Goal: Communication & Community: Answer question/provide support

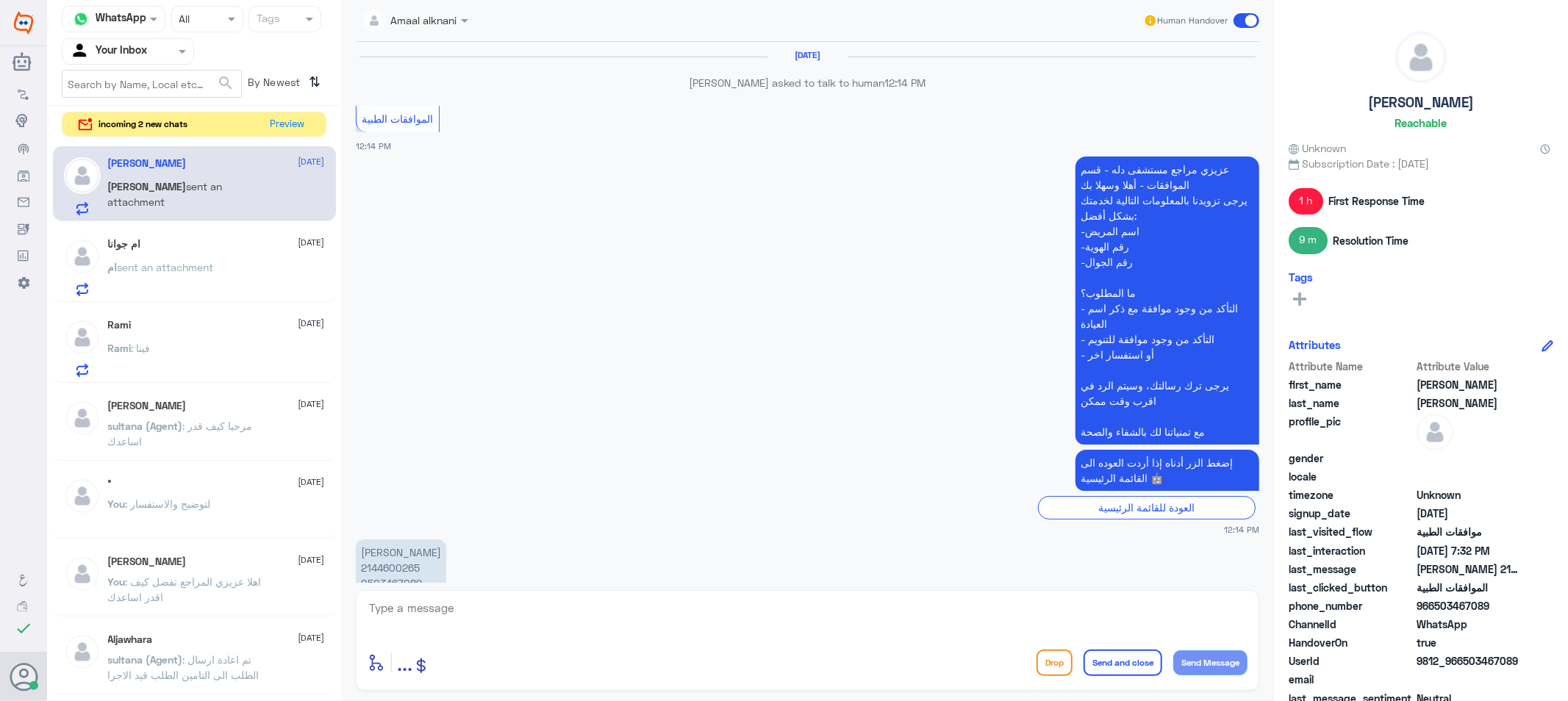
click at [291, 123] on button "Preview" at bounding box center [287, 124] width 47 height 24
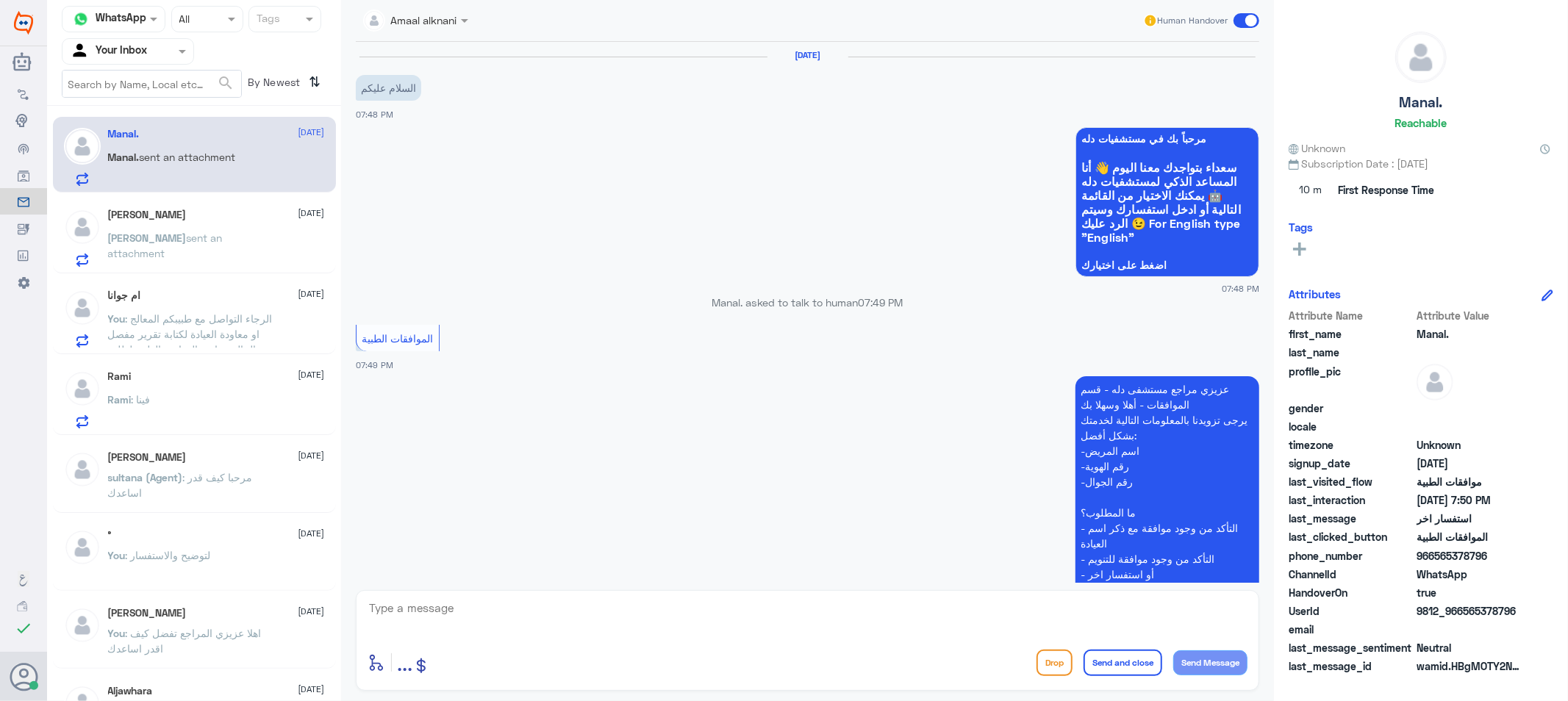
scroll to position [311, 0]
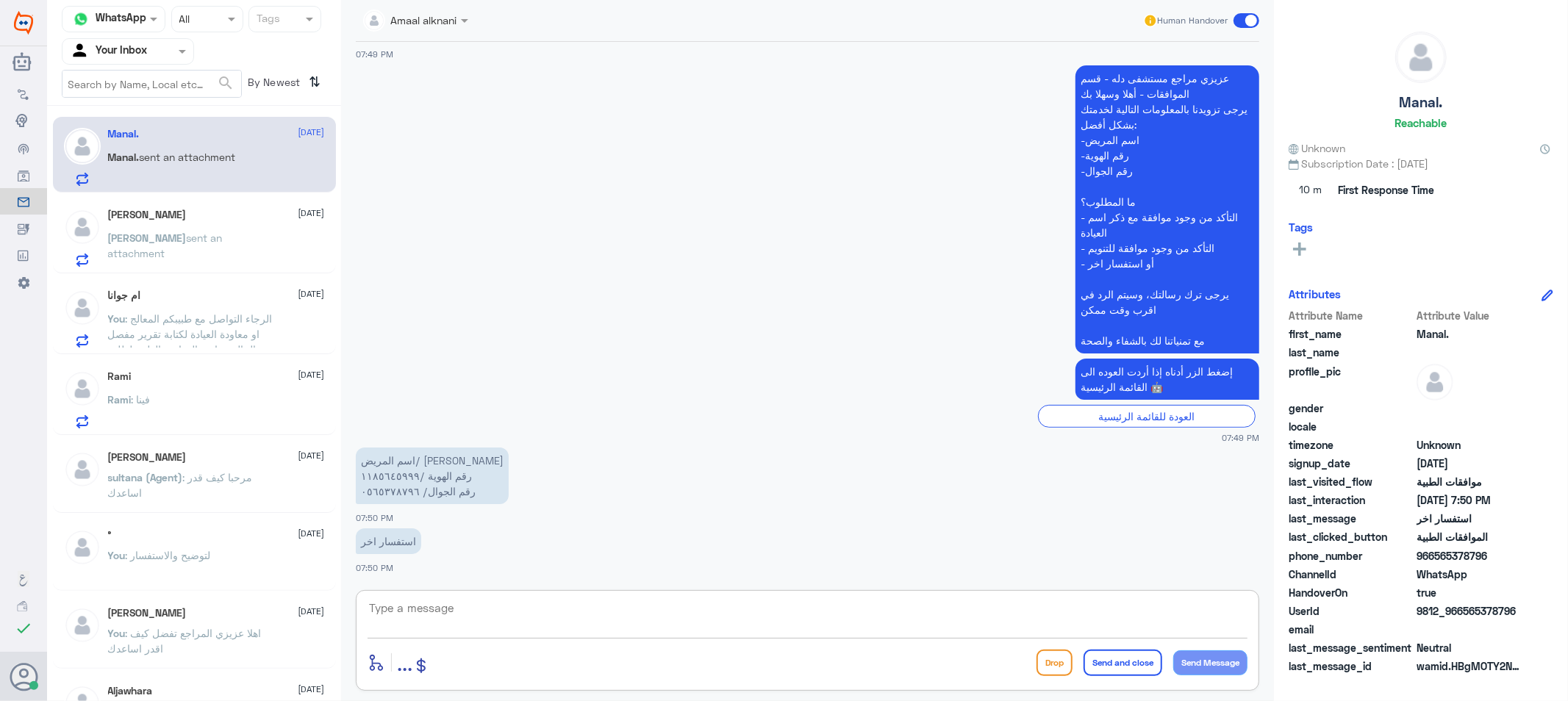
click at [466, 618] on textarea at bounding box center [807, 616] width 879 height 36
click at [429, 608] on textarea at bounding box center [807, 616] width 879 height 36
type textarea "0565378796"
drag, startPoint x: 277, startPoint y: 590, endPoint x: 204, endPoint y: 582, distance: 73.4
click at [195, 590] on div "Channel WhatsApp Status × All Tags Agent Filter Your Inbox search By Newest ⇅ M…" at bounding box center [807, 352] width 1521 height 705
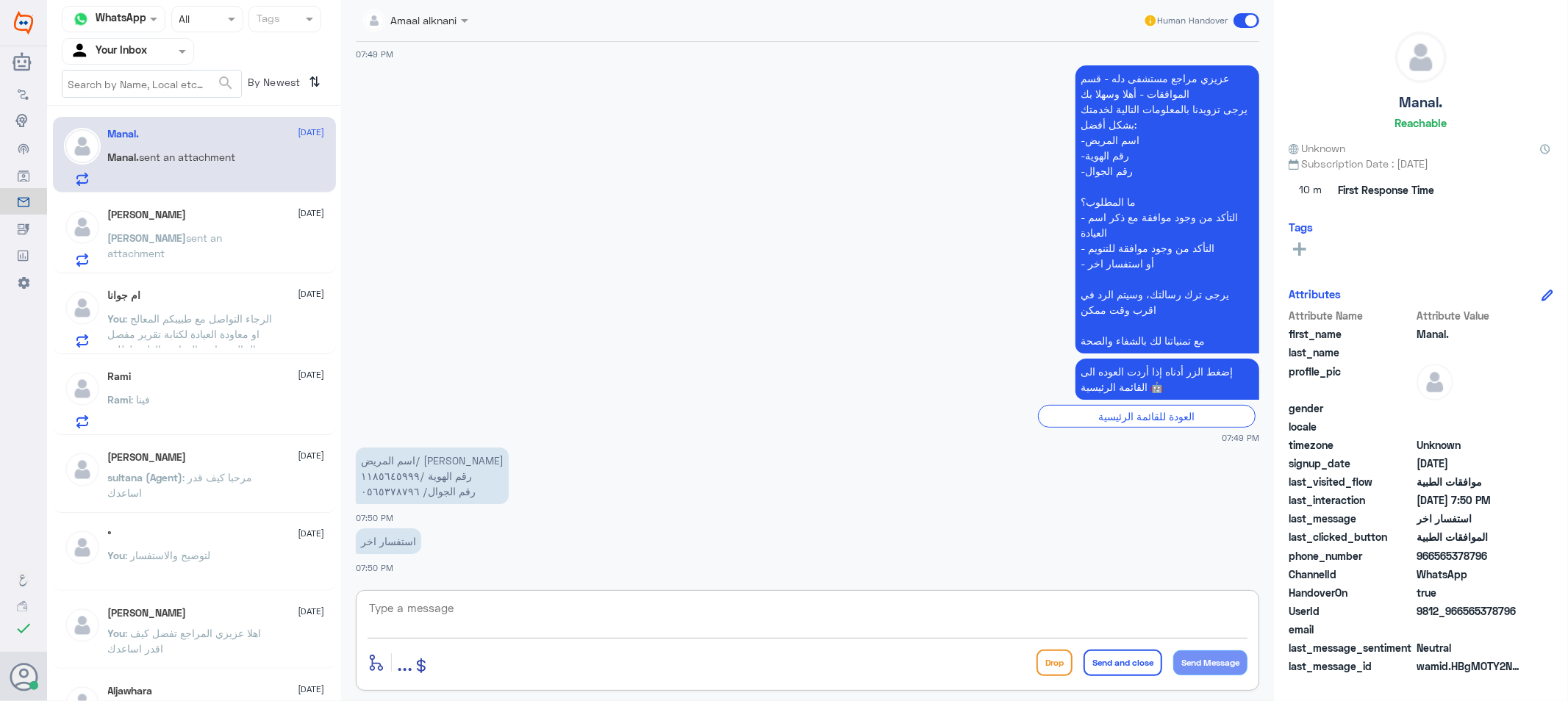
click at [545, 603] on textarea at bounding box center [807, 616] width 879 height 36
type textarea "تفضل كيف اقدر اساعدك"
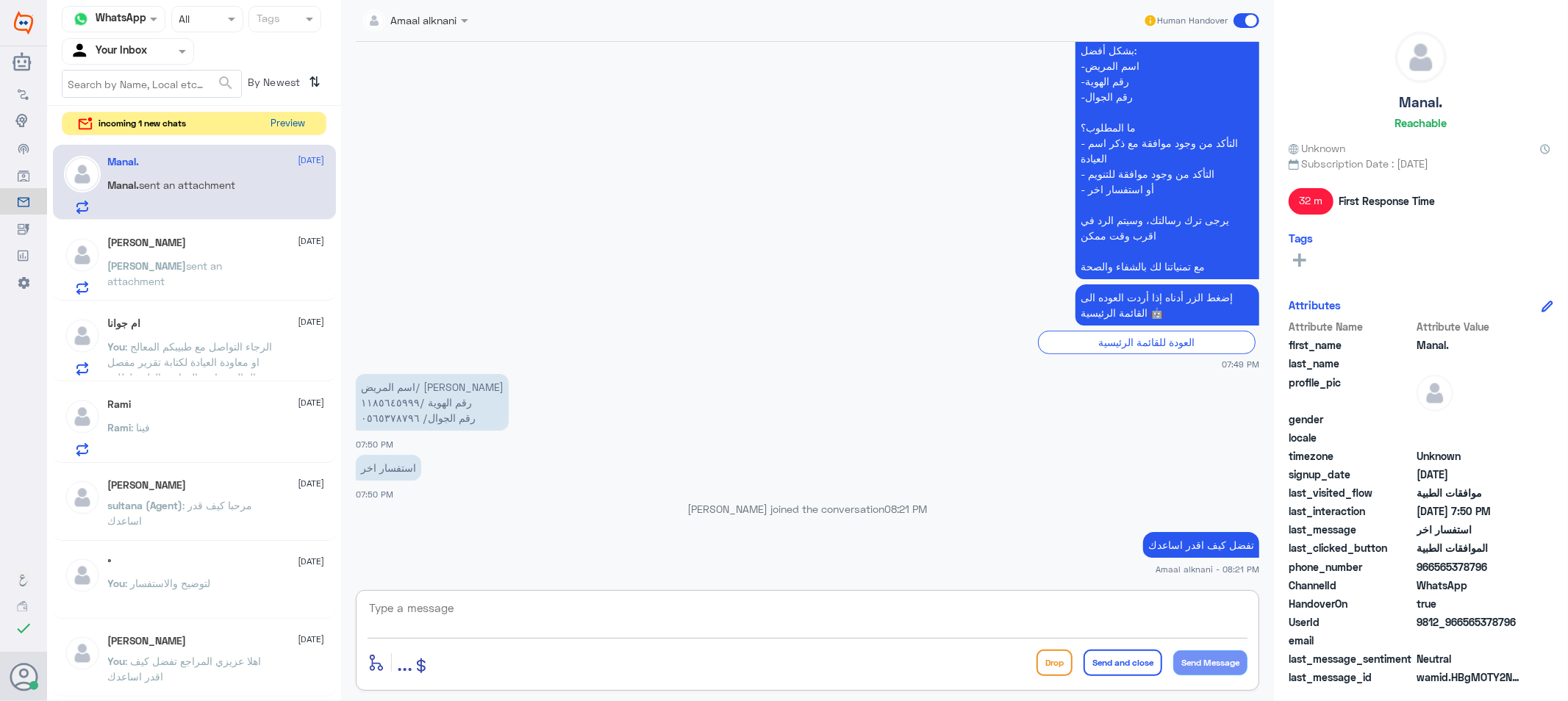
click at [277, 120] on button "Preview" at bounding box center [287, 124] width 45 height 23
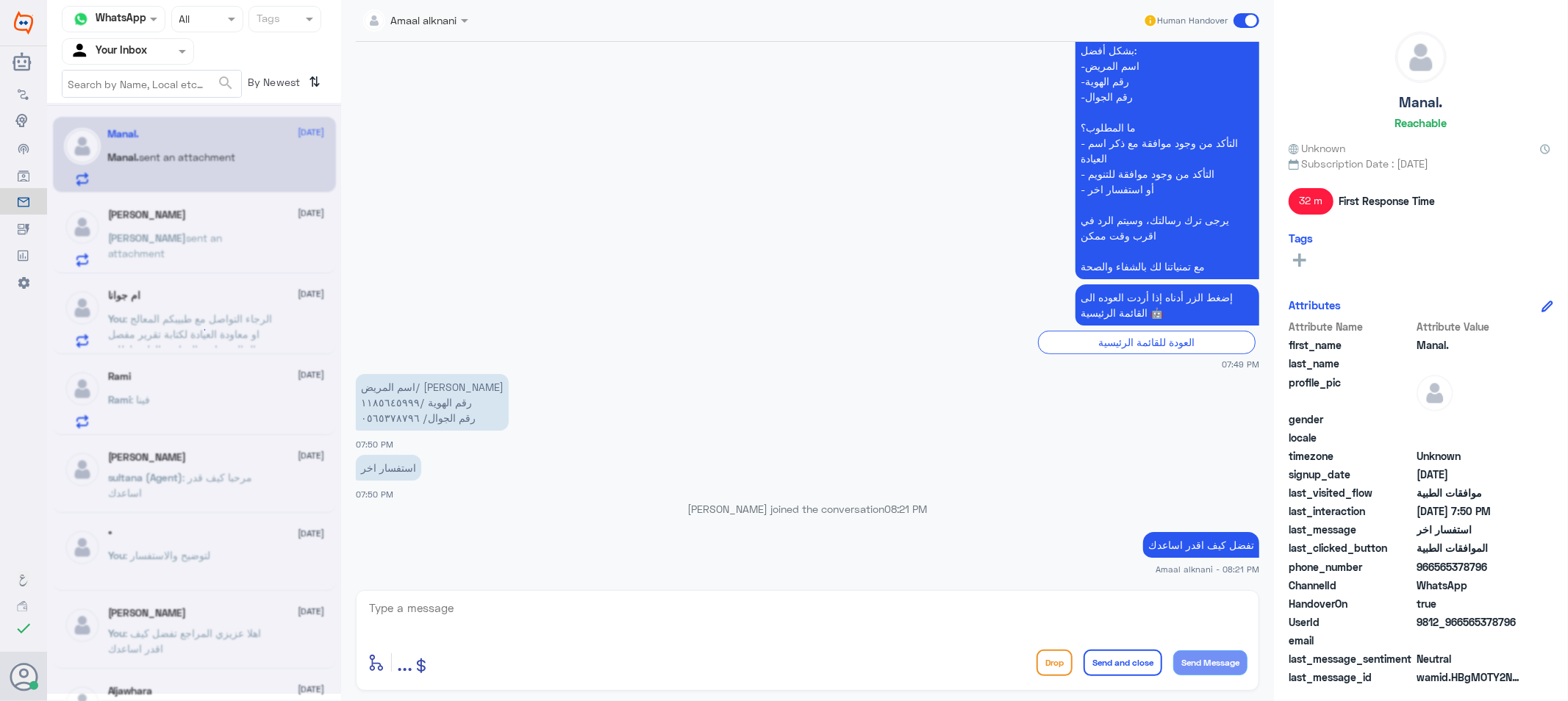
scroll to position [0, 0]
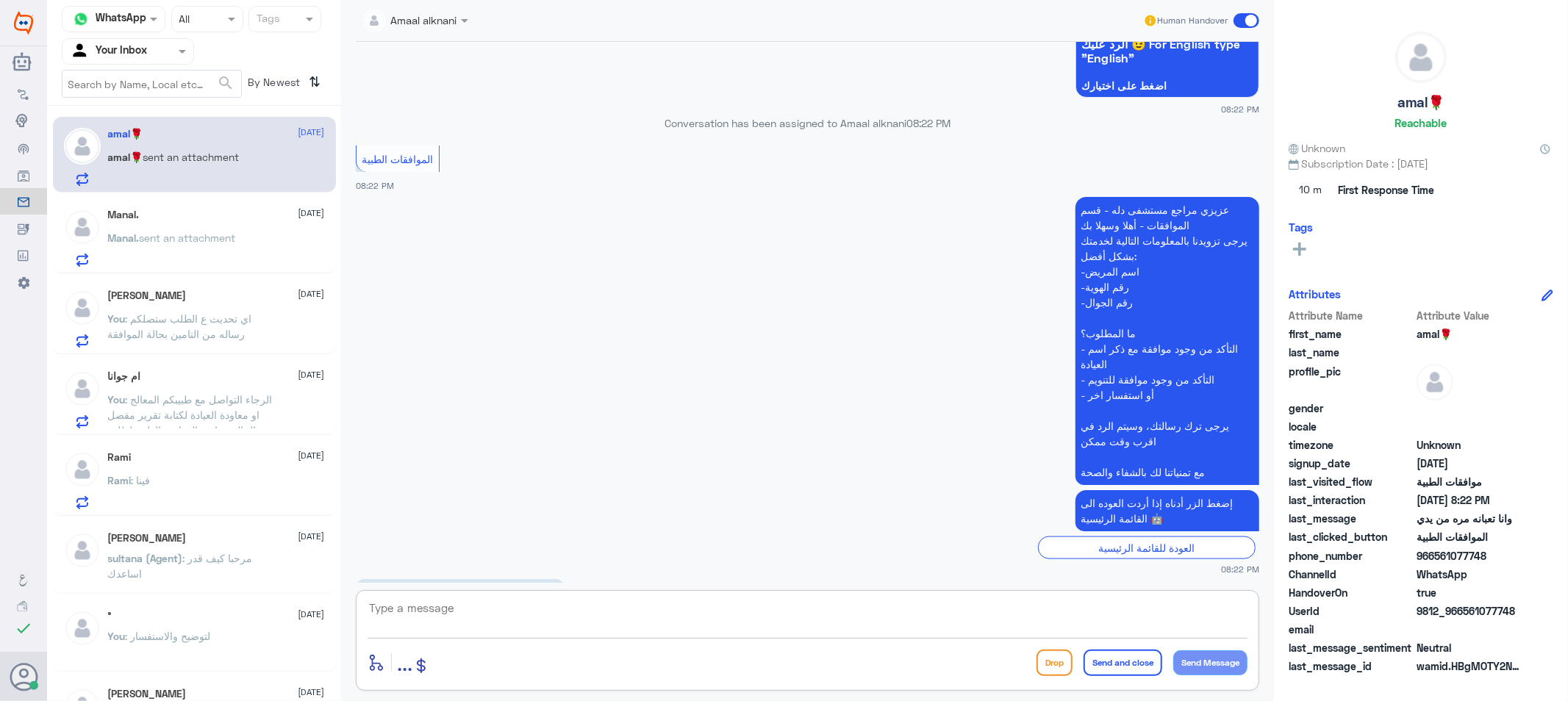
click at [458, 621] on textarea at bounding box center [807, 616] width 879 height 36
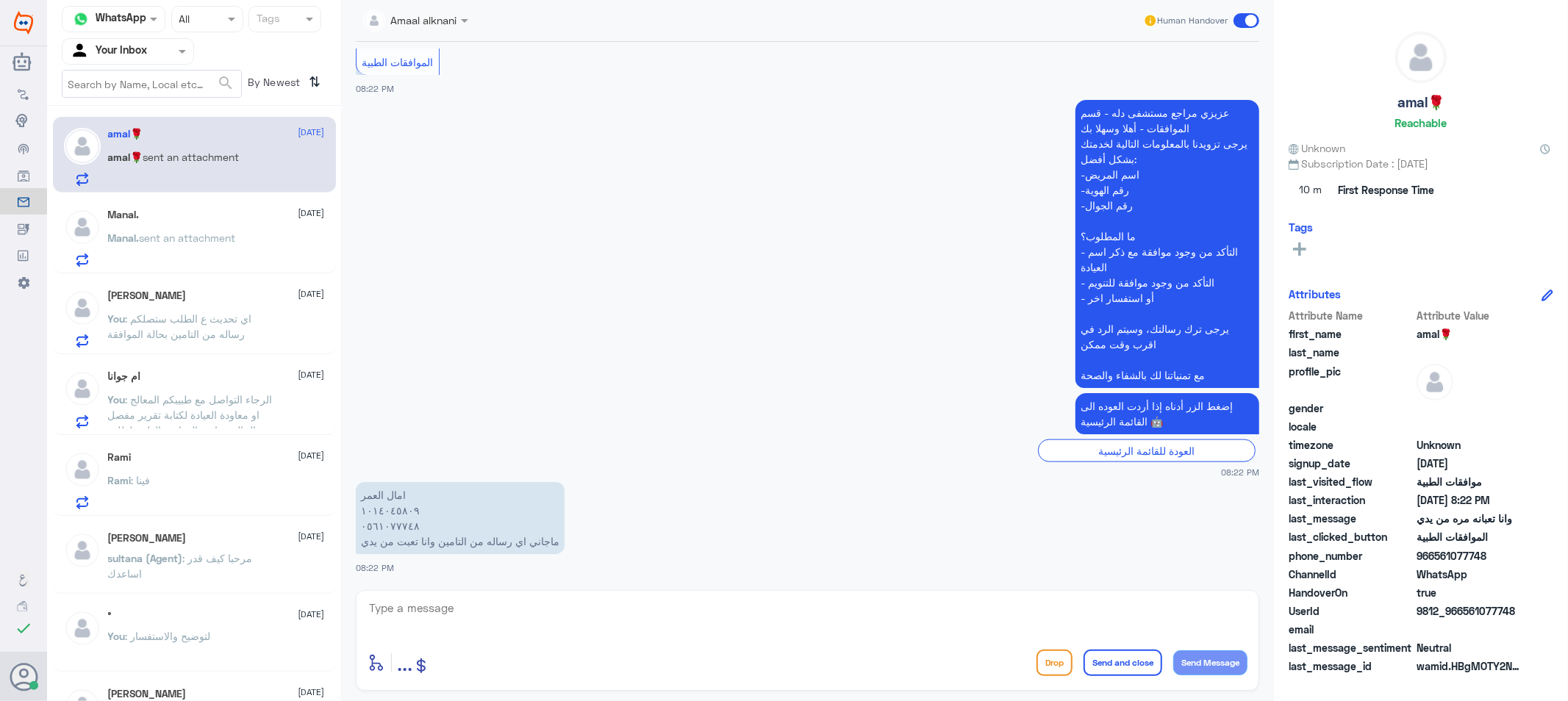
click at [226, 244] on p "Manal. sent an attachment" at bounding box center [171, 248] width 128 height 37
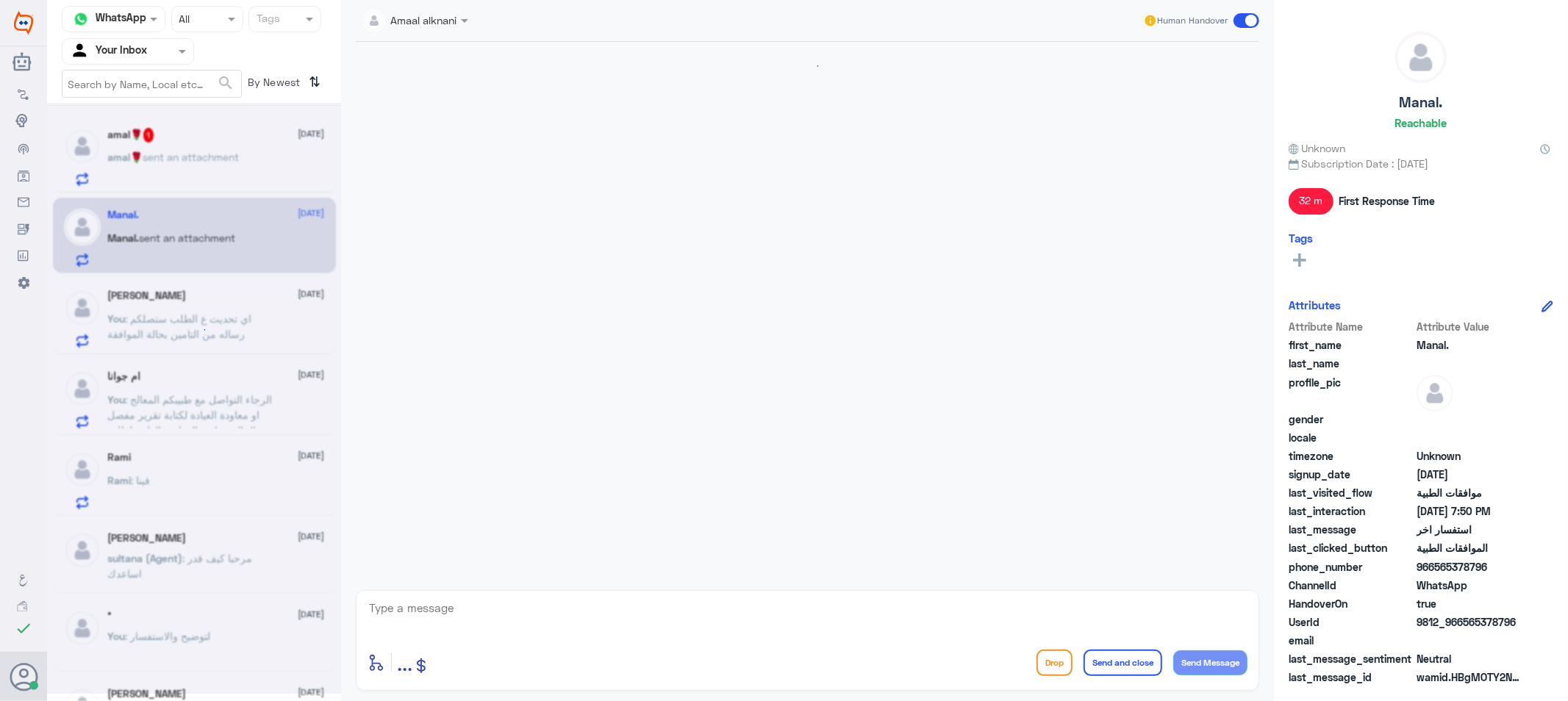
scroll to position [384, 0]
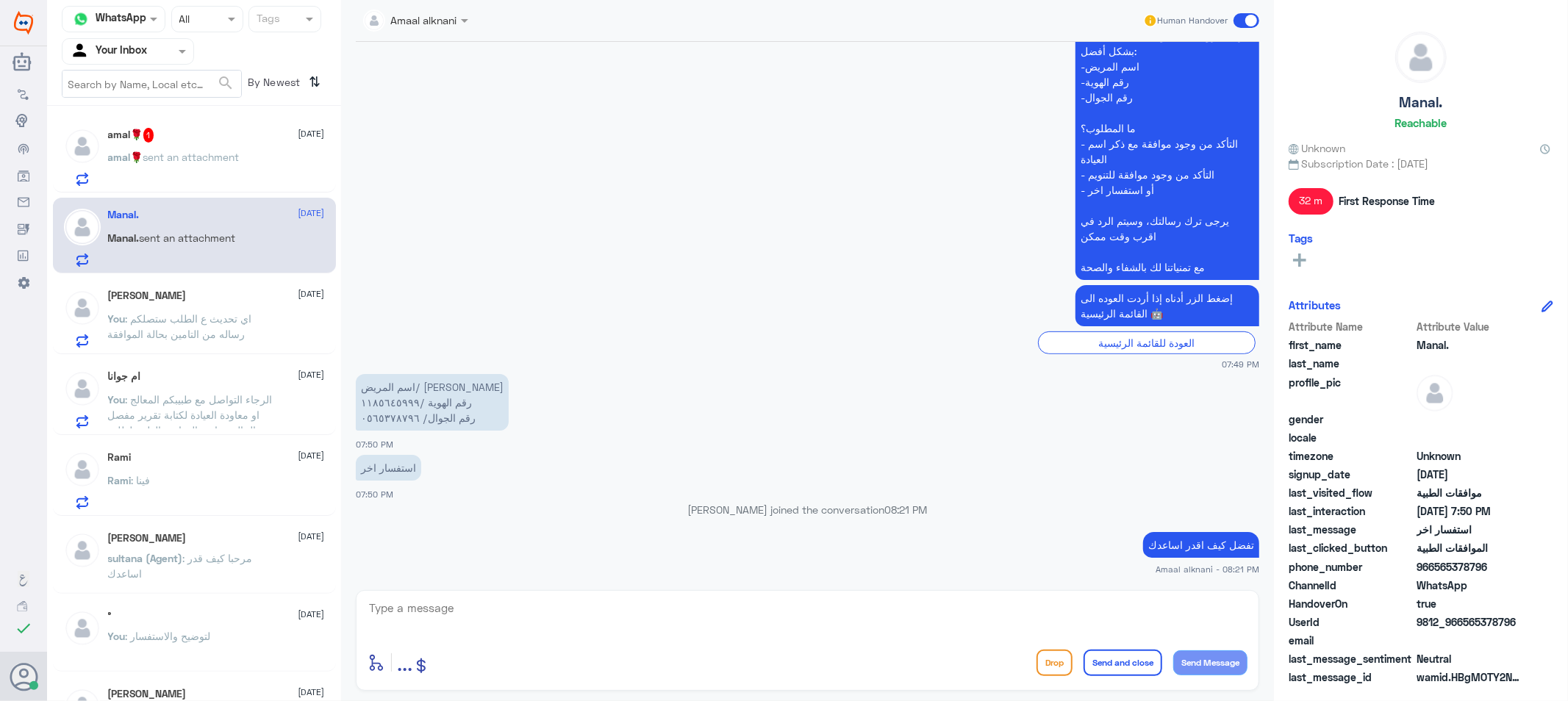
click at [1215, 548] on p "تفضل كيف اقدر اساعدك" at bounding box center [1201, 545] width 116 height 26
click at [1213, 546] on p "تفضل كيف اقدر اساعدك" at bounding box center [1201, 545] width 116 height 26
click at [1211, 546] on p "تفضل كيف اقدر اساعدك" at bounding box center [1201, 545] width 116 height 26
click at [1208, 541] on p "تفضل كيف اقدر اساعدك" at bounding box center [1201, 545] width 116 height 26
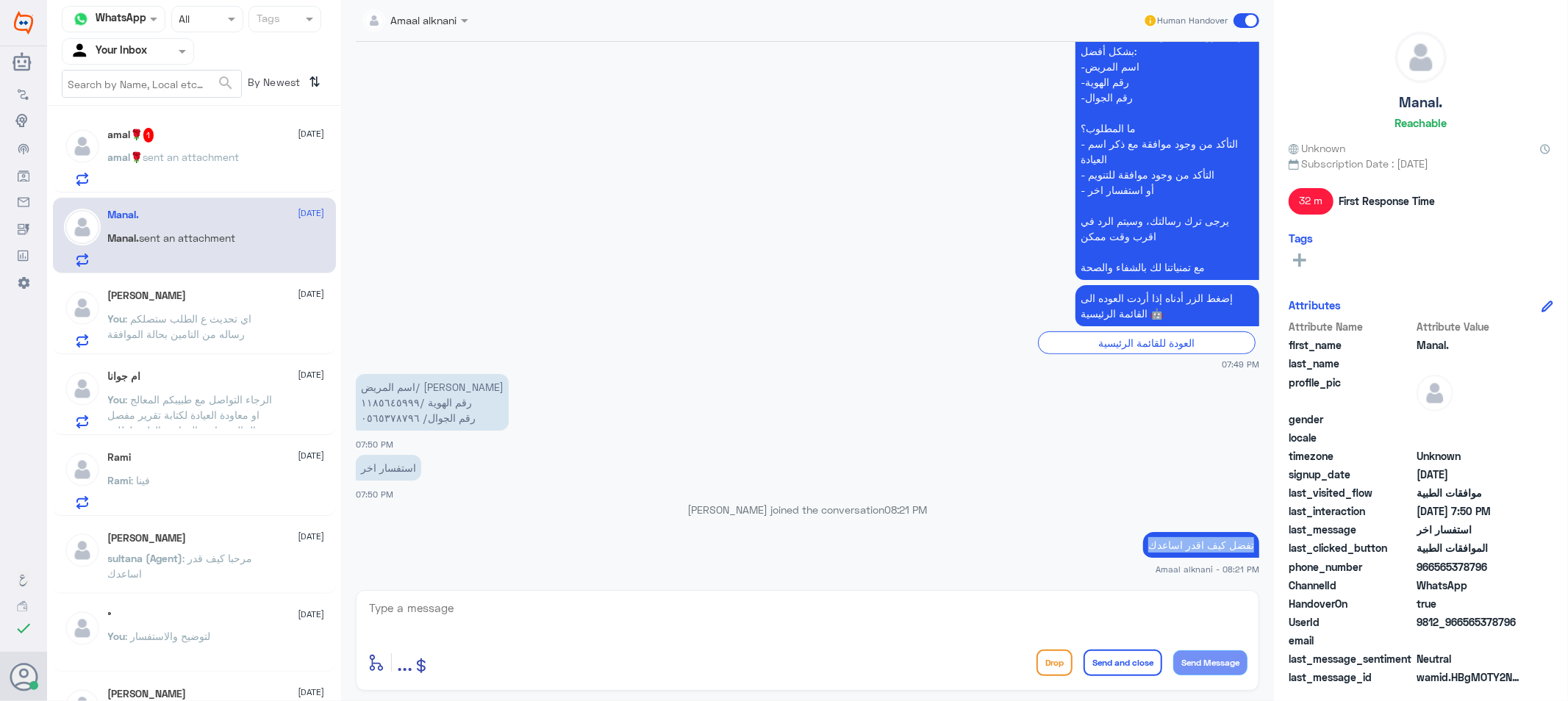
click at [1208, 541] on p "تفضل كيف اقدر اساعدك" at bounding box center [1201, 545] width 116 height 26
click at [207, 153] on span "sent an attachment" at bounding box center [192, 157] width 96 height 12
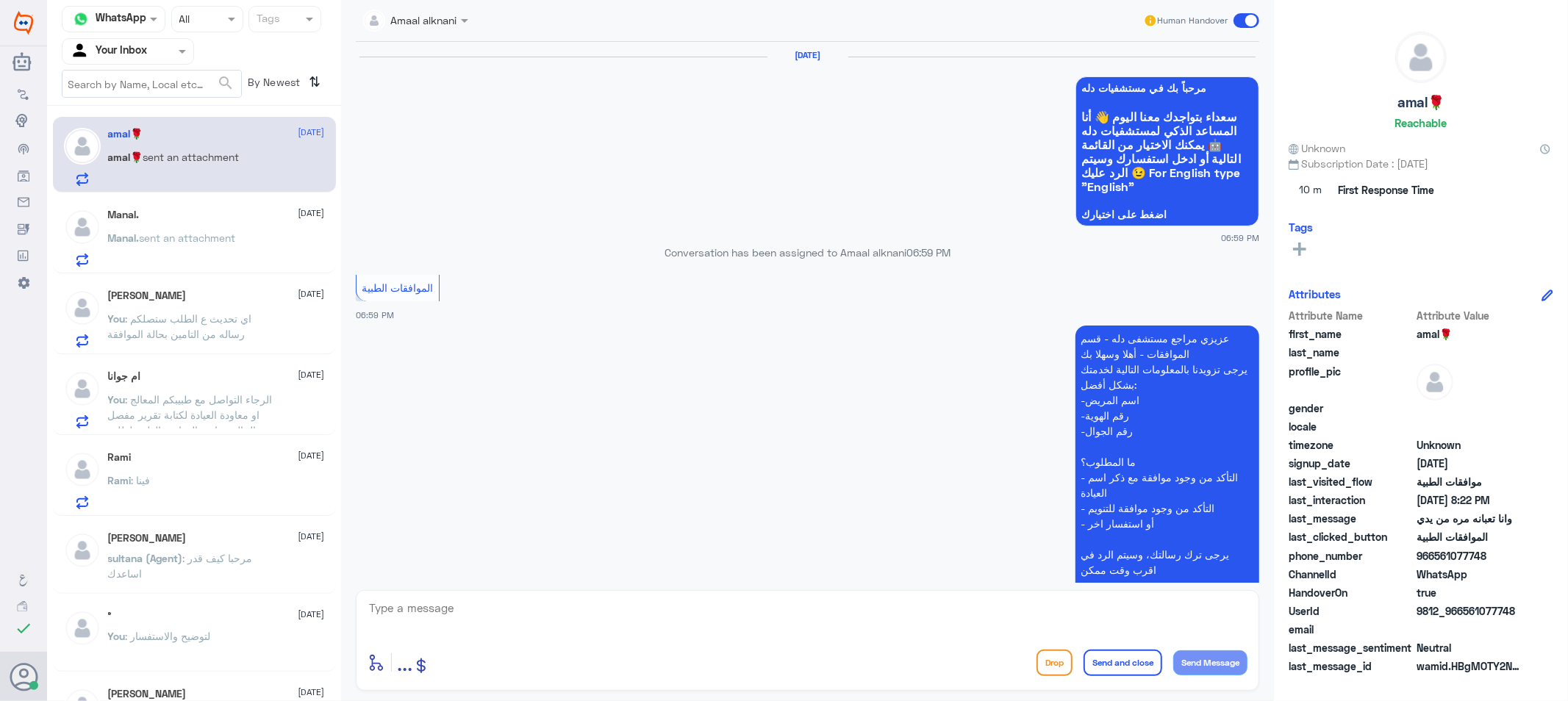
scroll to position [1461, 0]
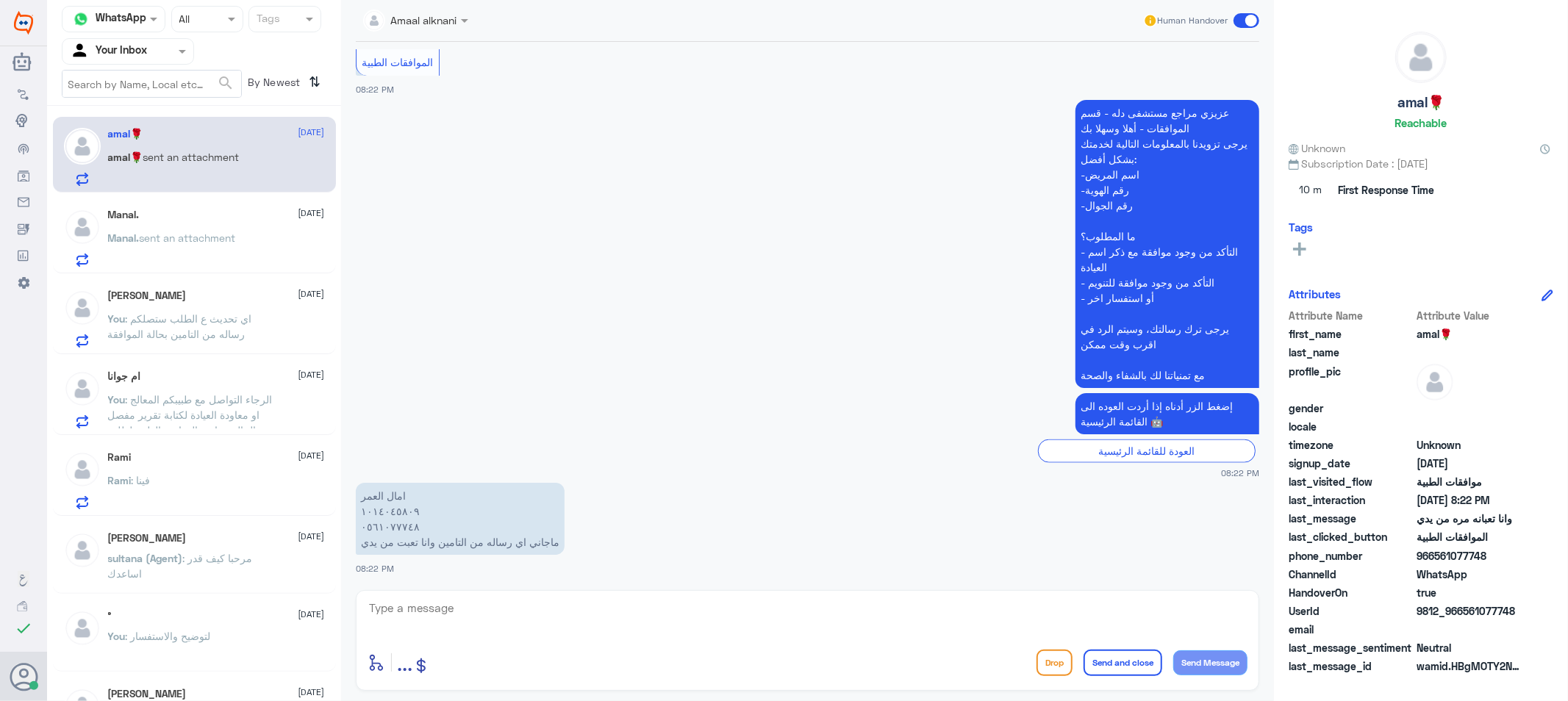
click at [527, 608] on textarea at bounding box center [807, 616] width 879 height 36
paste textarea "تفضل كيف اقدر اساعدك"
type textarea "ت"
type textarea "1014045809"
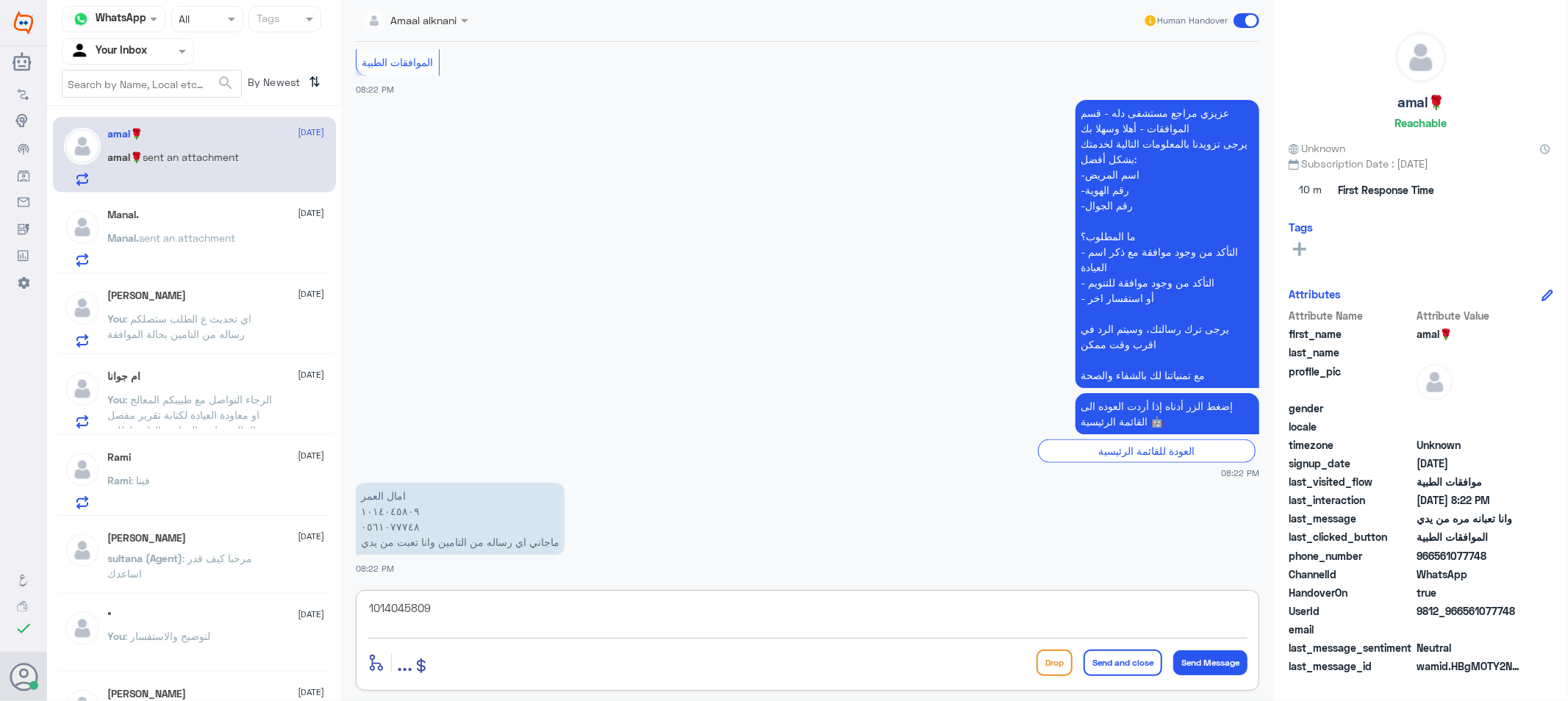
drag, startPoint x: 487, startPoint y: 608, endPoint x: 247, endPoint y: 585, distance: 241.1
click at [247, 585] on div "Channel WhatsApp Status × All Tags Agent Filter Your Inbox search By Newest ⇅ a…" at bounding box center [807, 352] width 1521 height 705
click at [449, 612] on textarea at bounding box center [807, 616] width 879 height 36
click at [422, 612] on textarea at bounding box center [807, 616] width 879 height 36
type textarea "تم متابعة طلبكم بالاشعة السابقة والان تحت الاجراء"
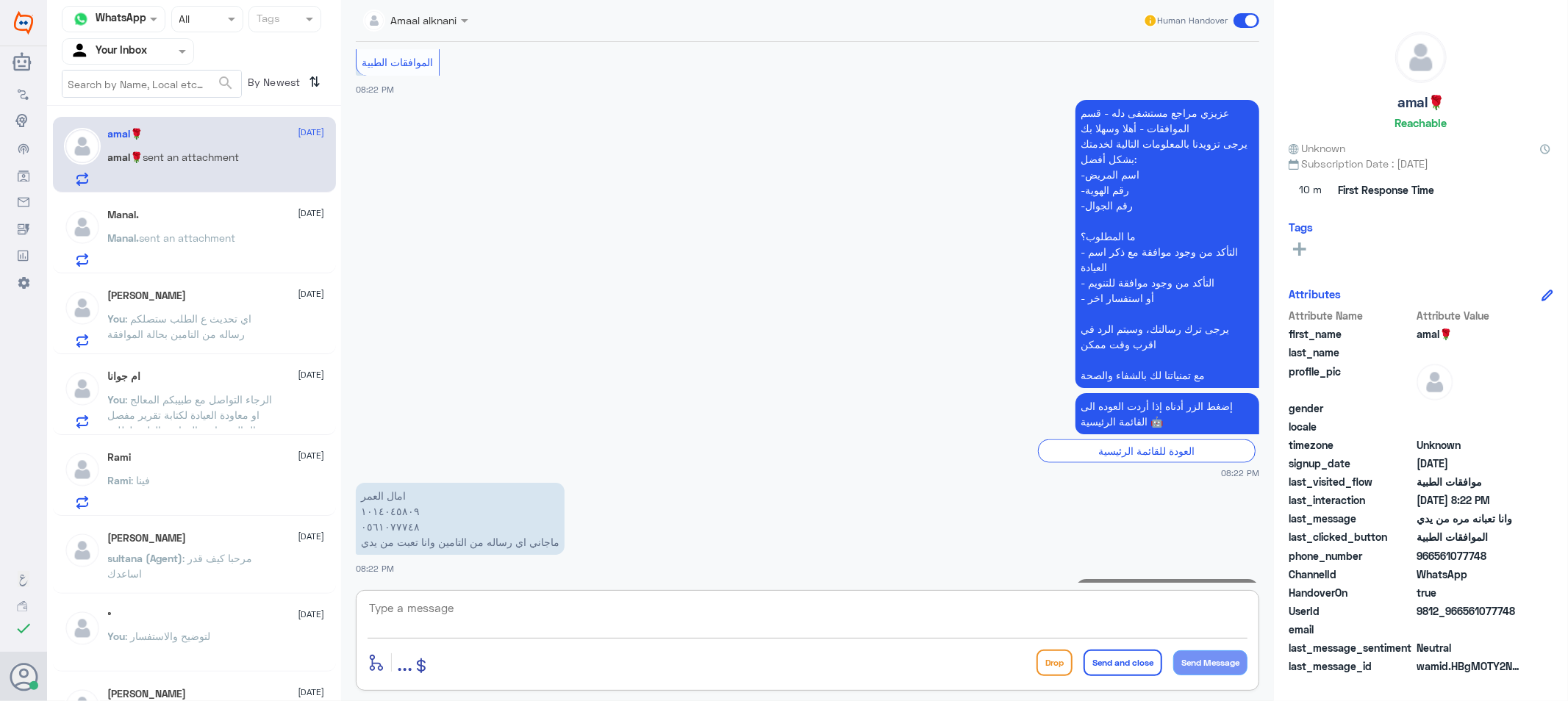
scroll to position [1524, 0]
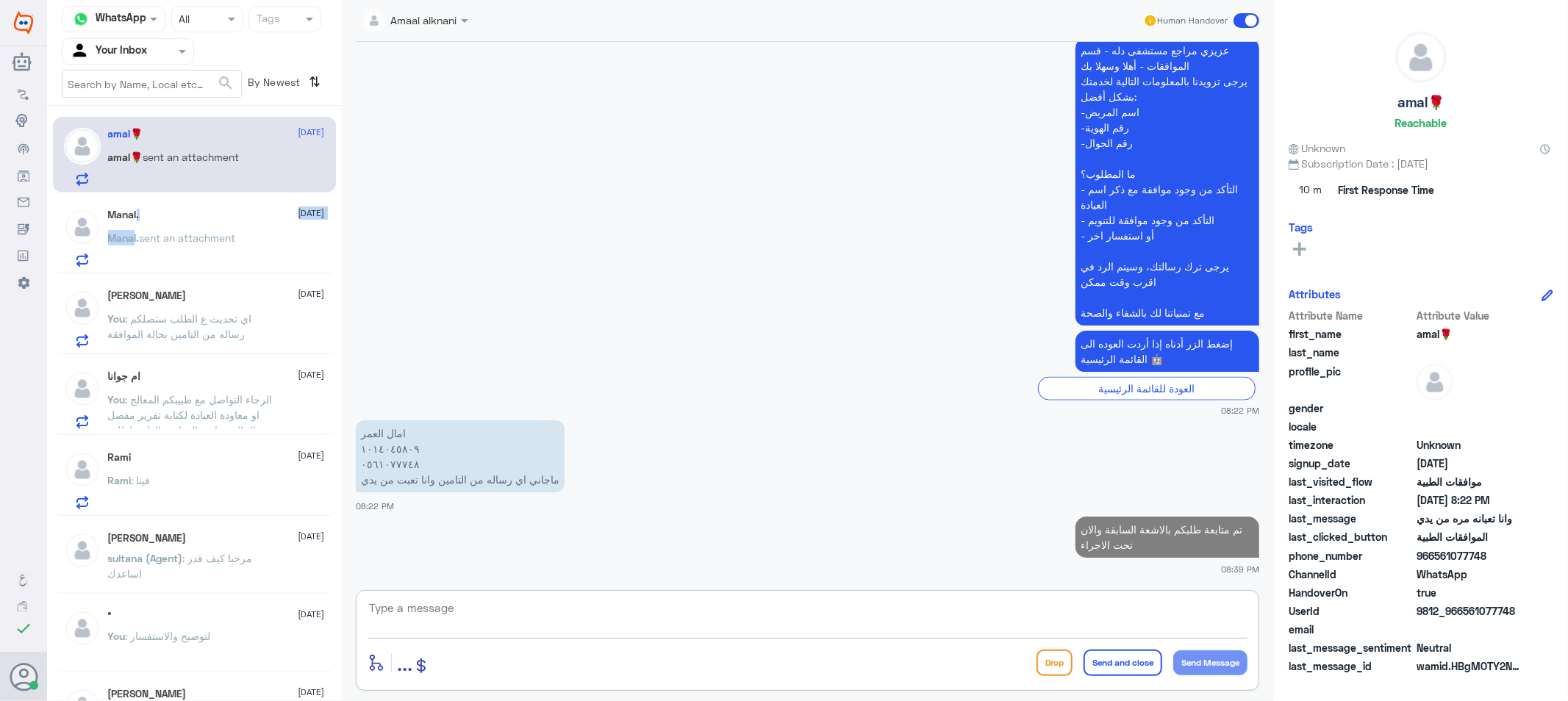
click at [134, 227] on div "Manal. [DATE] Manal. sent an attachment" at bounding box center [216, 237] width 217 height 58
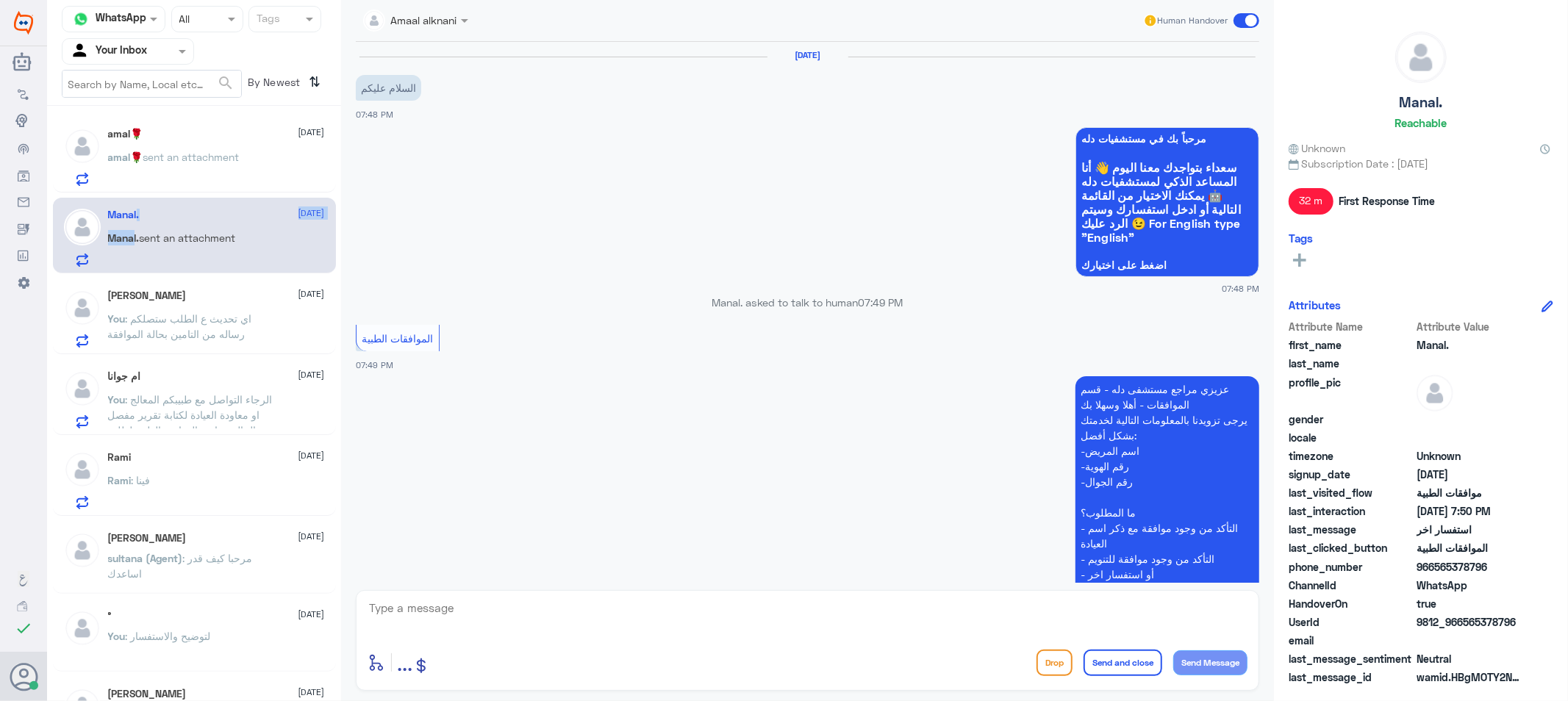
scroll to position [384, 0]
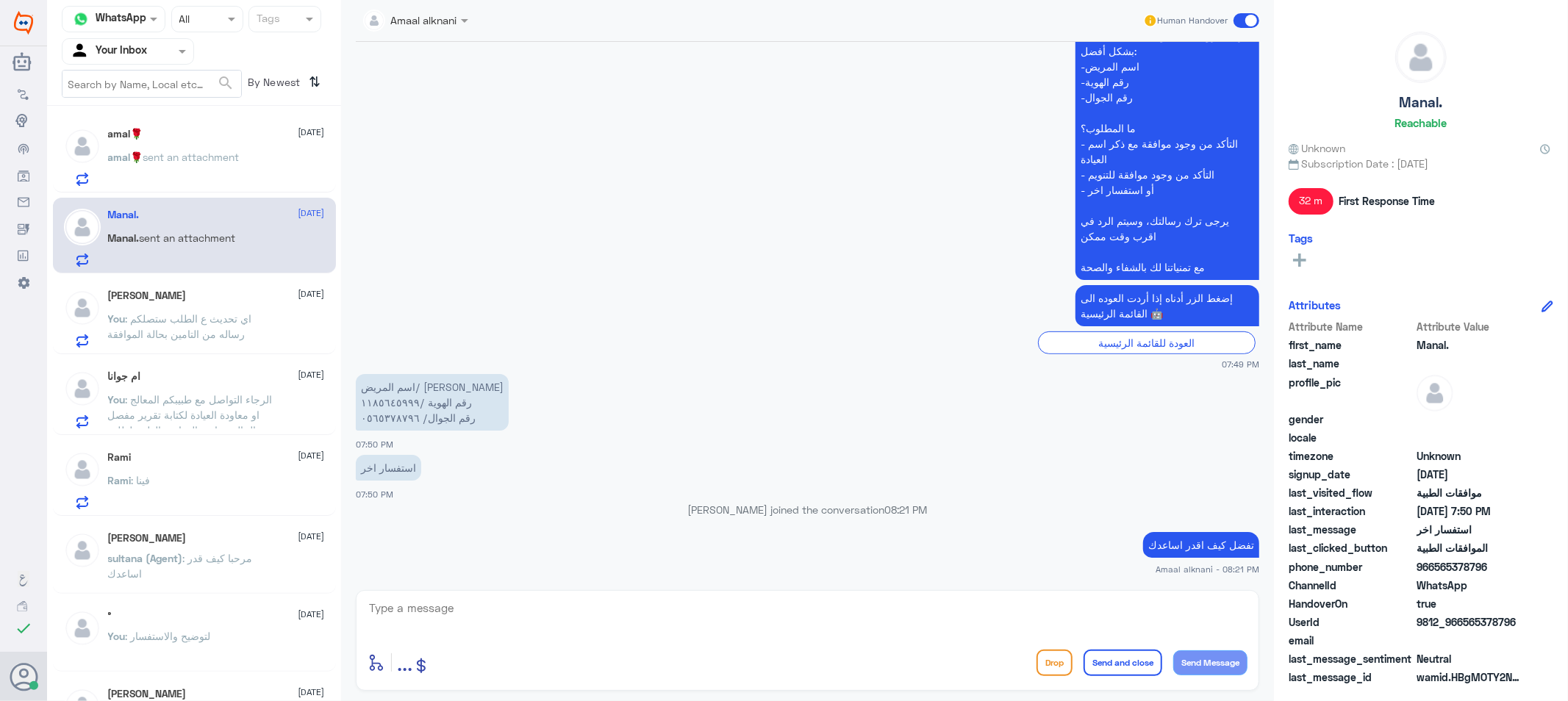
click at [738, 647] on div "enter flow name ... Drop Send and close Send Message" at bounding box center [807, 662] width 879 height 33
click at [432, 614] on textarea at bounding box center [807, 616] width 879 height 36
type textarea "0565378793"
click at [934, 618] on textarea "0565378793" at bounding box center [807, 616] width 879 height 36
drag, startPoint x: 457, startPoint y: 610, endPoint x: 265, endPoint y: 590, distance: 193.0
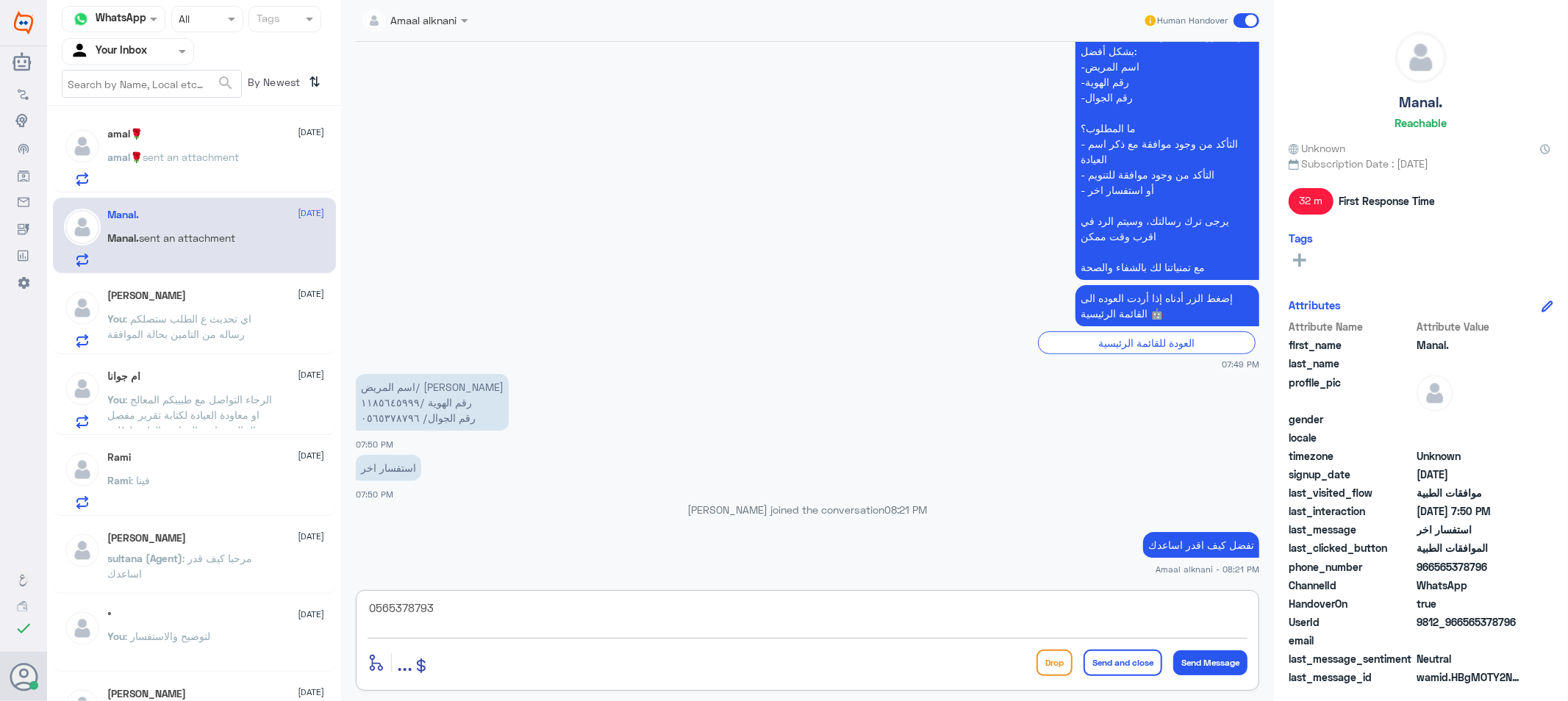
click at [265, 591] on div "Channel WhatsApp Status × All Tags Agent Filter Your Inbox search By Newest ⇅ a…" at bounding box center [807, 352] width 1521 height 705
click at [465, 614] on textarea at bounding box center [807, 616] width 879 height 36
type textarea "1185645999"
drag, startPoint x: 446, startPoint y: 603, endPoint x: 252, endPoint y: 599, distance: 194.0
click at [253, 599] on div "Channel WhatsApp Status × All Tags Agent Filter Your Inbox search By Newest ⇅ a…" at bounding box center [807, 352] width 1521 height 705
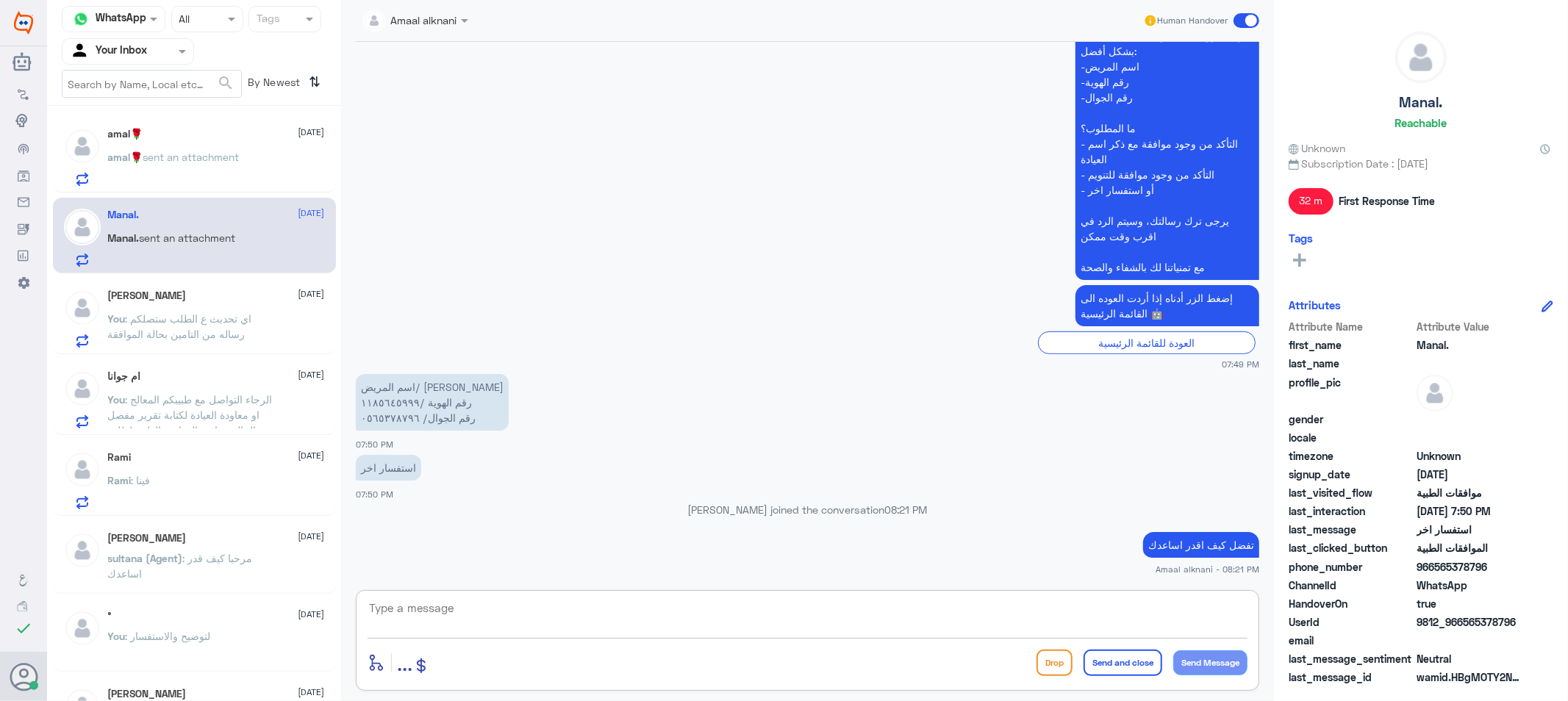
click at [713, 615] on textarea at bounding box center [807, 616] width 879 height 36
type textarea "تمت الموافقة ع الادوية"
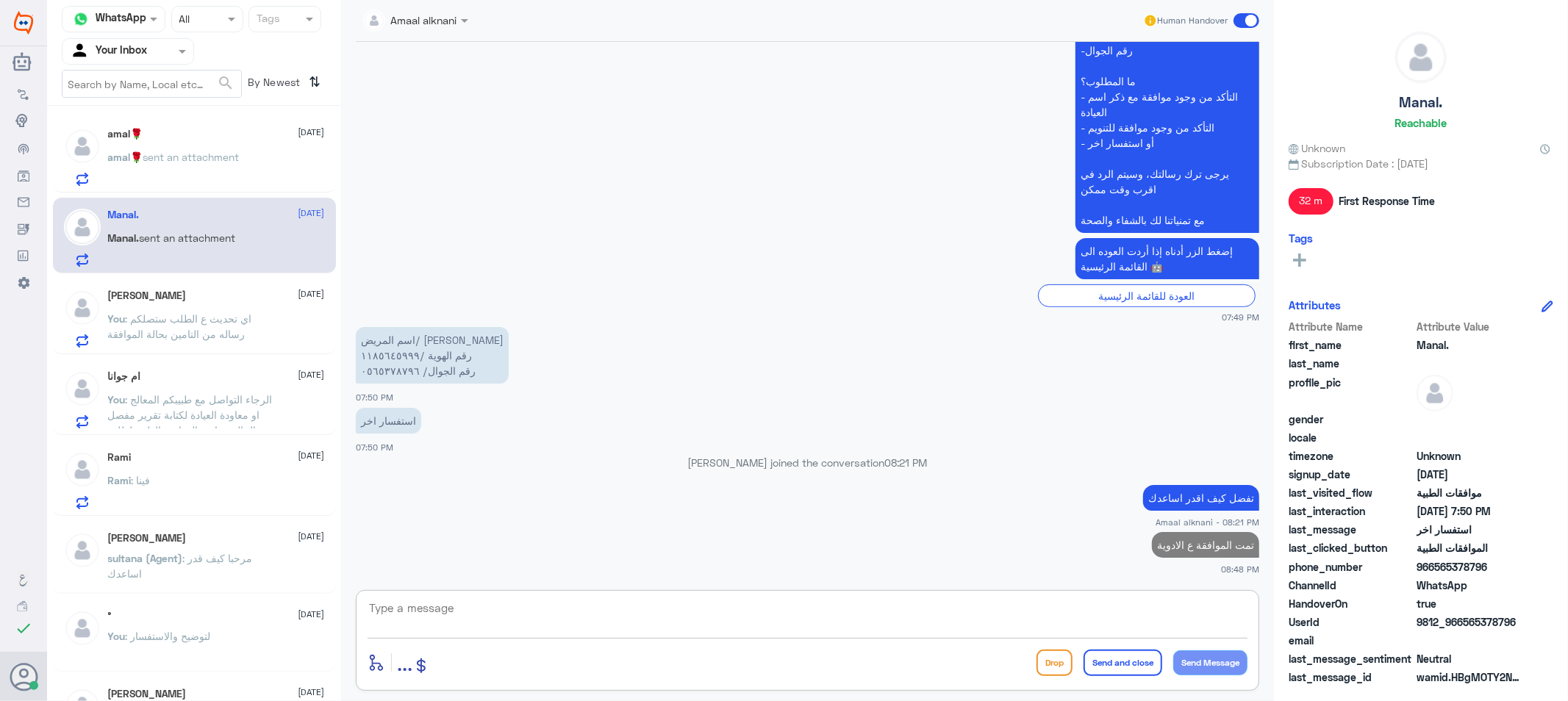
click at [936, 618] on textarea at bounding box center [807, 616] width 879 height 36
type textarea "يمكنكم التوجة الى الصيدلية بصرف الدواء"
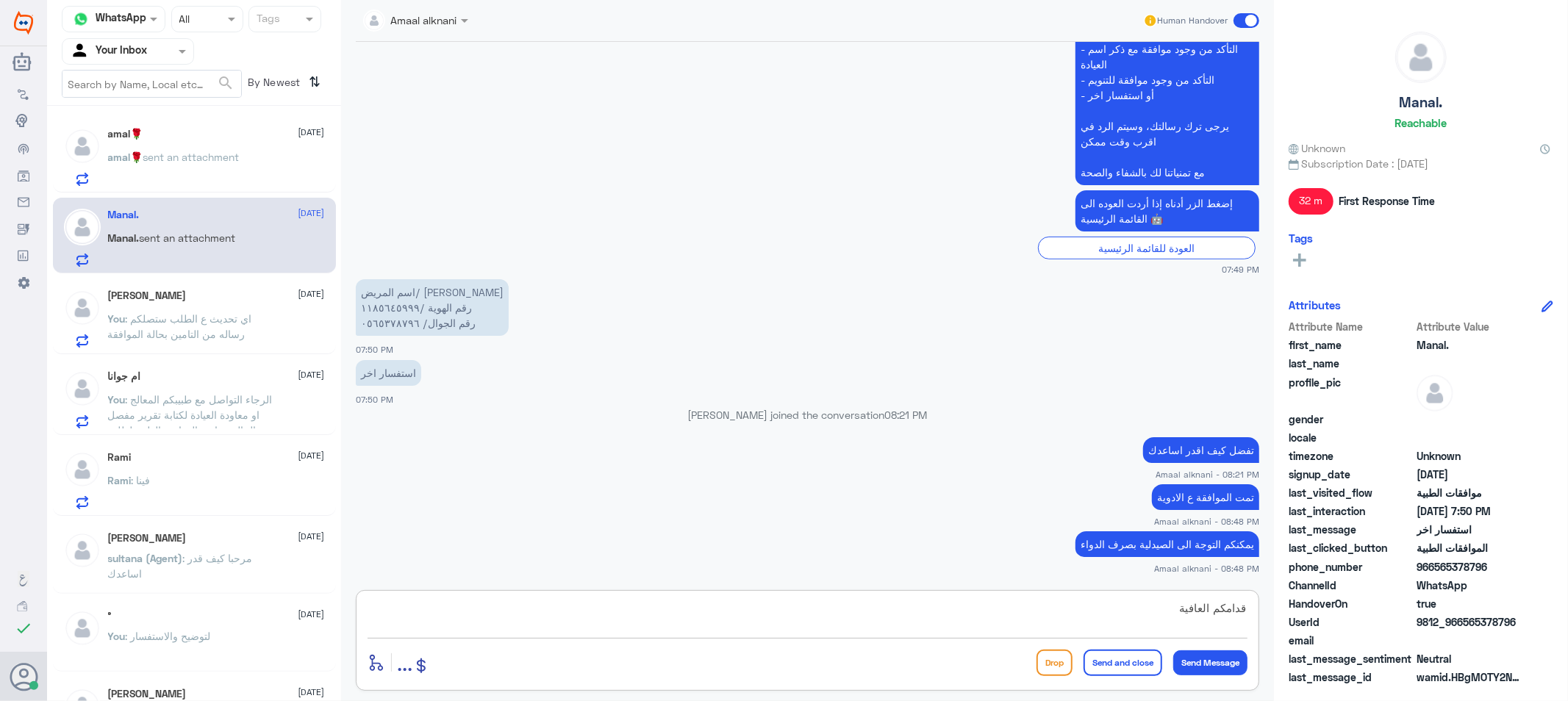
type textarea "قدامكم العافية"
click at [1116, 664] on button "Send and close" at bounding box center [1123, 663] width 78 height 27
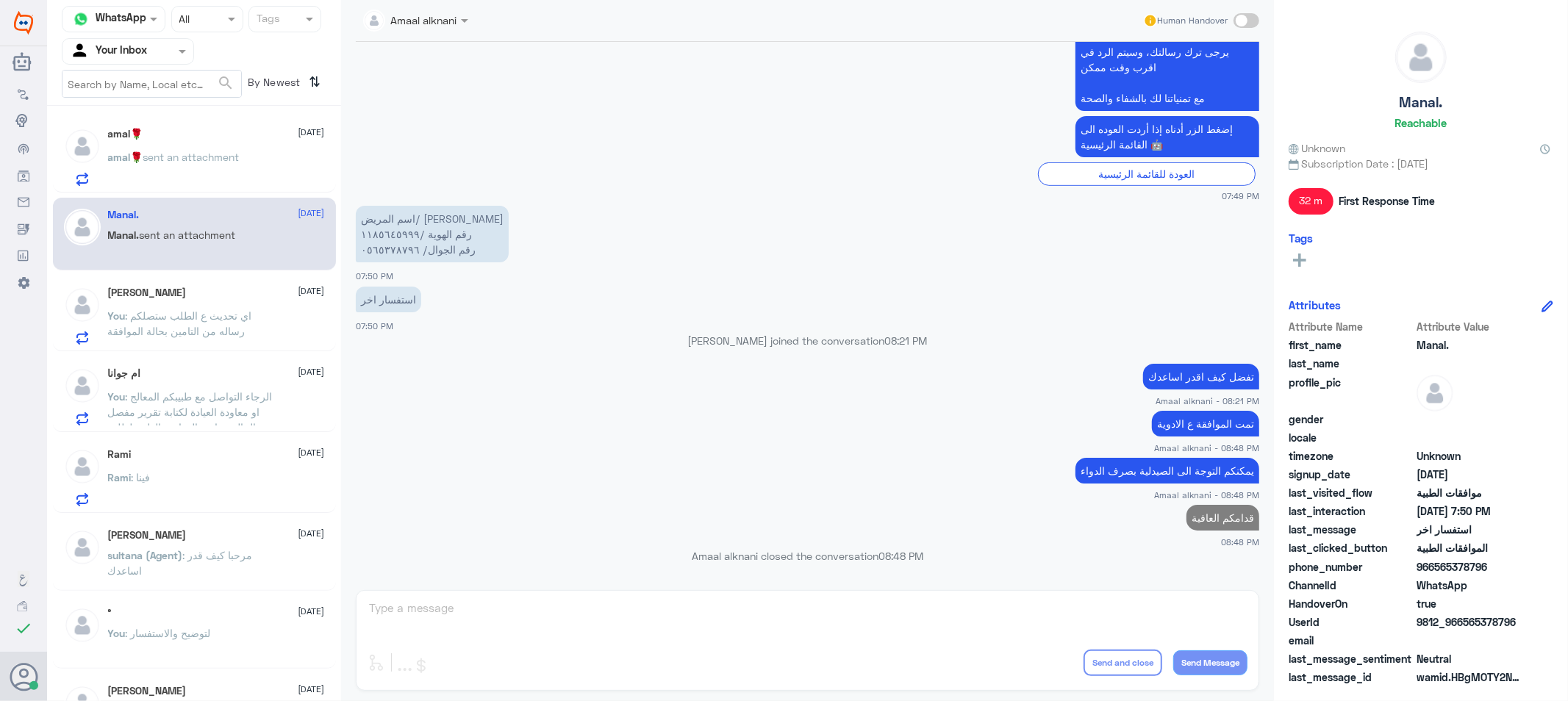
click at [177, 165] on p "amal🌹 sent an attachment" at bounding box center [174, 167] width 132 height 37
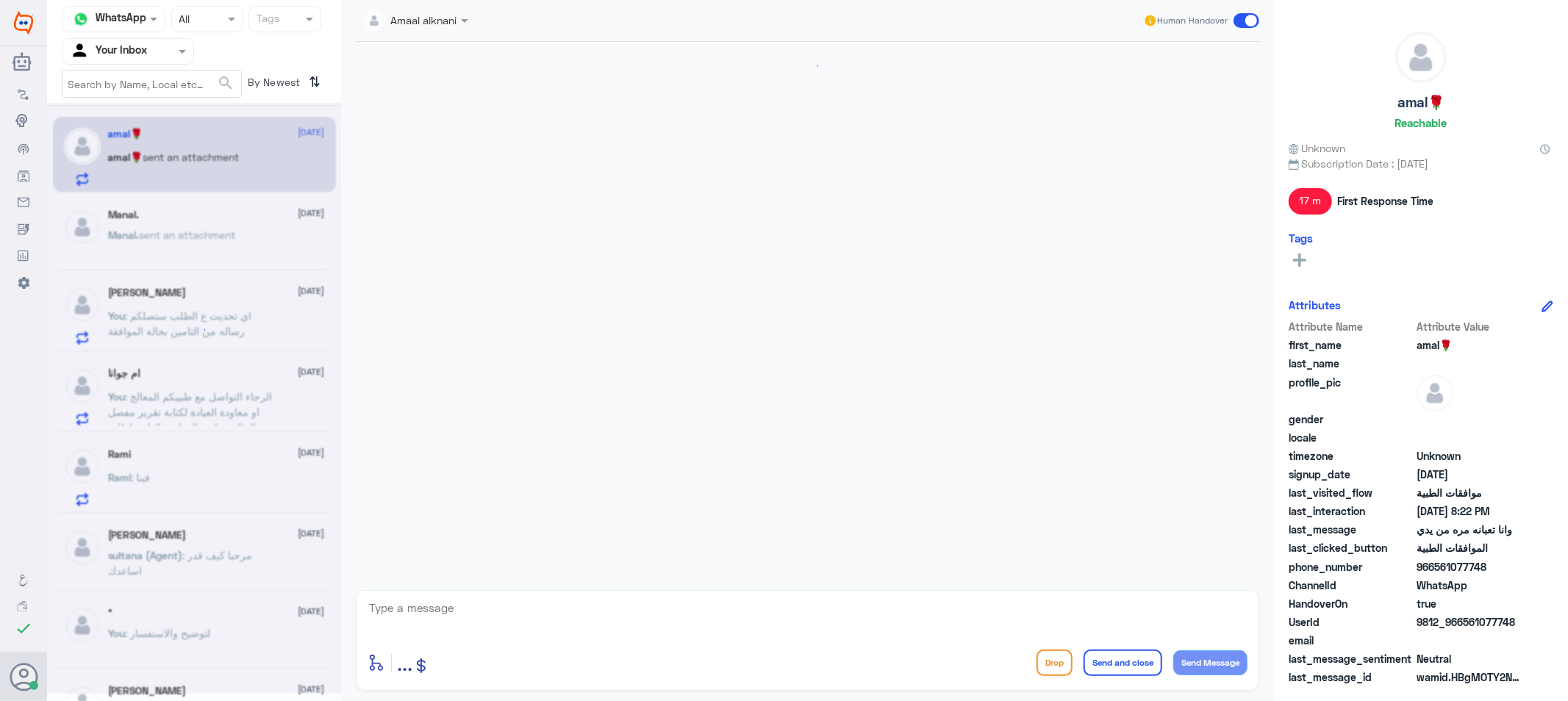
scroll to position [1381, 0]
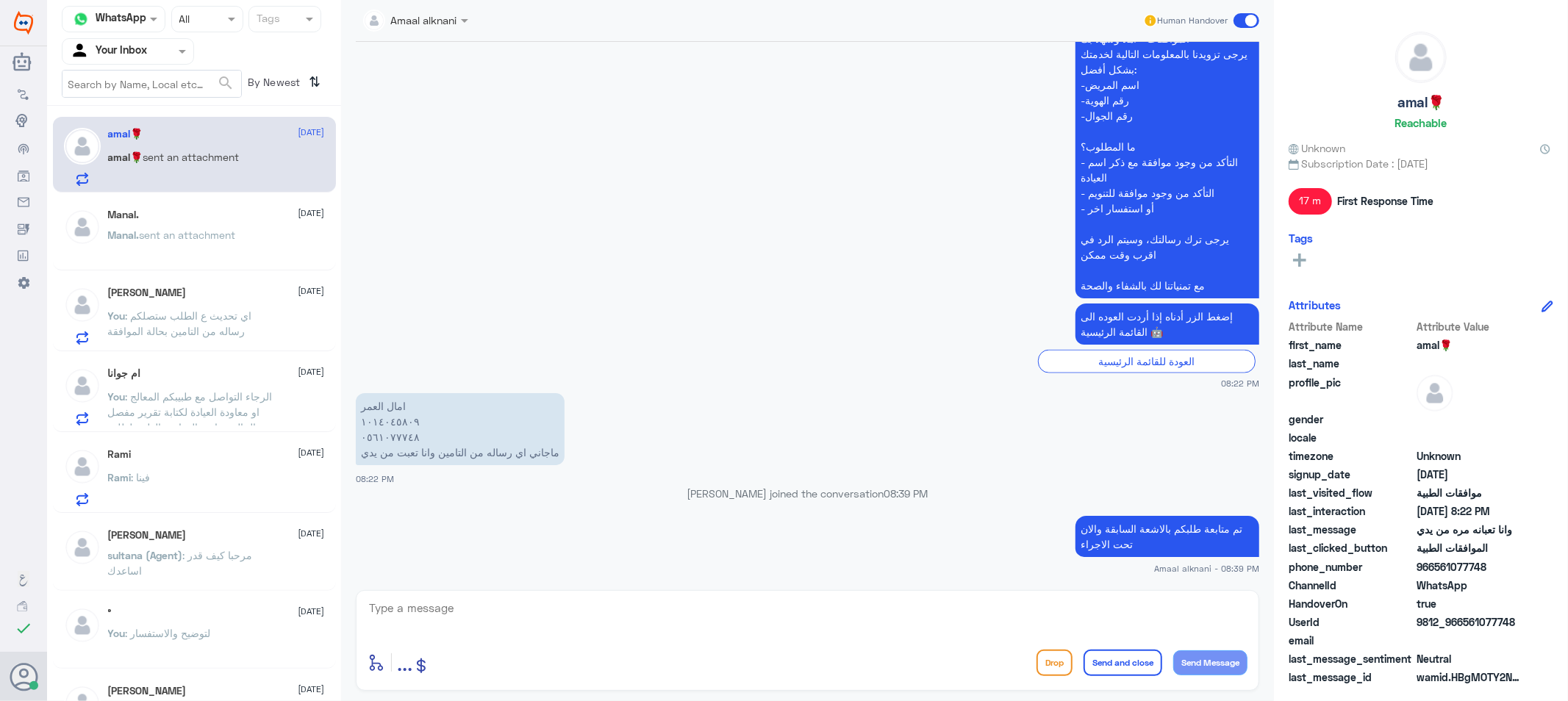
drag, startPoint x: 458, startPoint y: 598, endPoint x: 461, endPoint y: 613, distance: 15.3
click at [457, 601] on textarea at bounding box center [807, 616] width 879 height 36
click at [462, 617] on textarea at bounding box center [807, 616] width 879 height 36
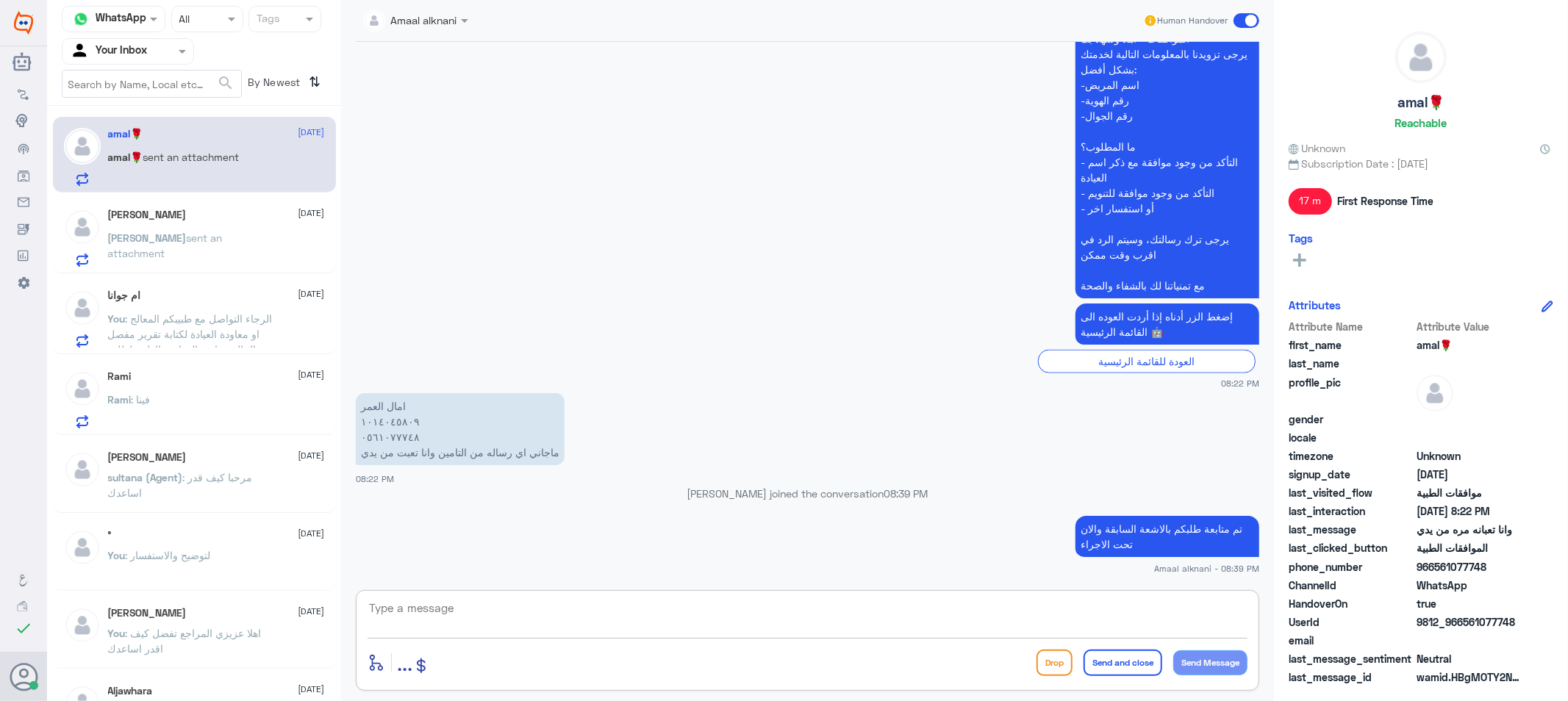
click at [504, 606] on textarea at bounding box center [807, 616] width 879 height 36
click at [186, 227] on div "[PERSON_NAME] [DATE] [PERSON_NAME] sent an attachment" at bounding box center [216, 237] width 217 height 58
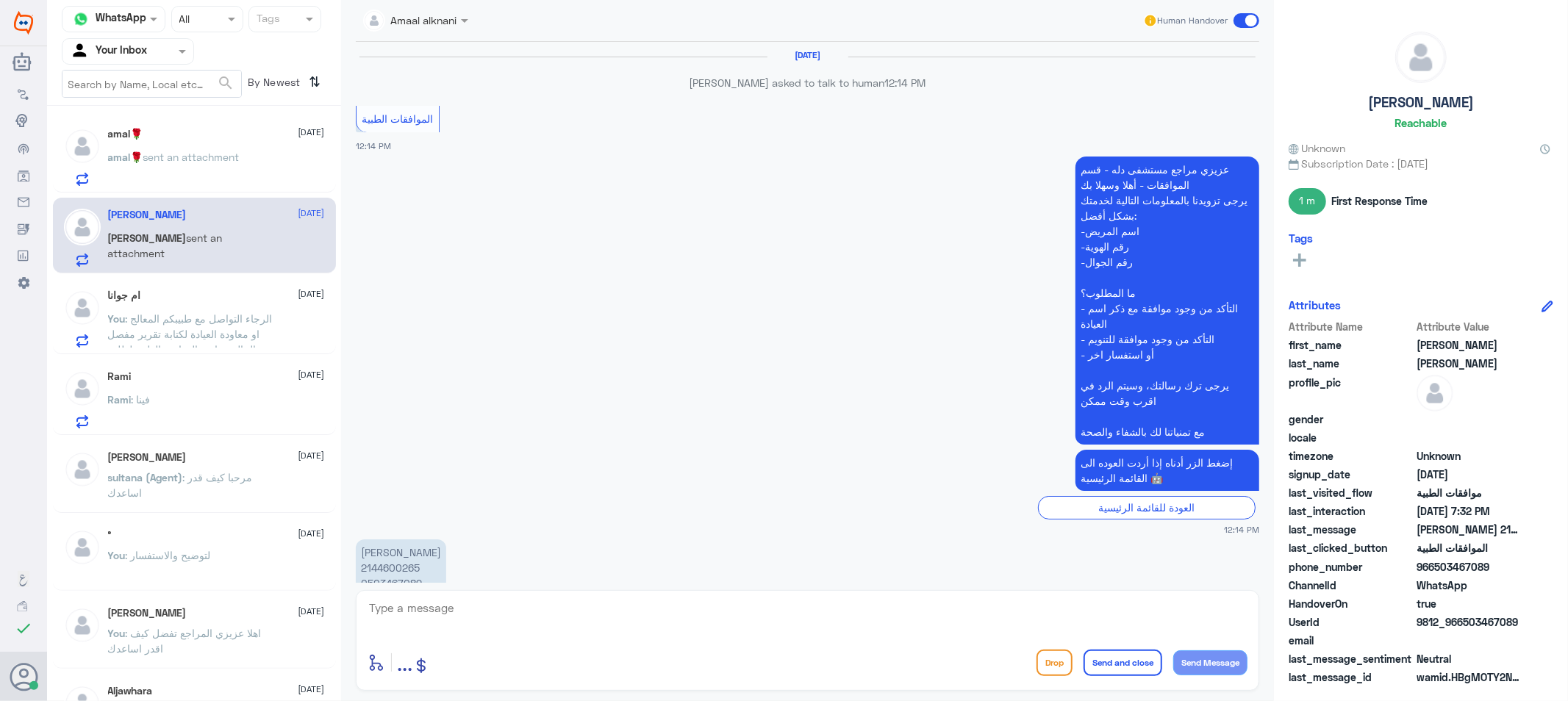
scroll to position [1401, 0]
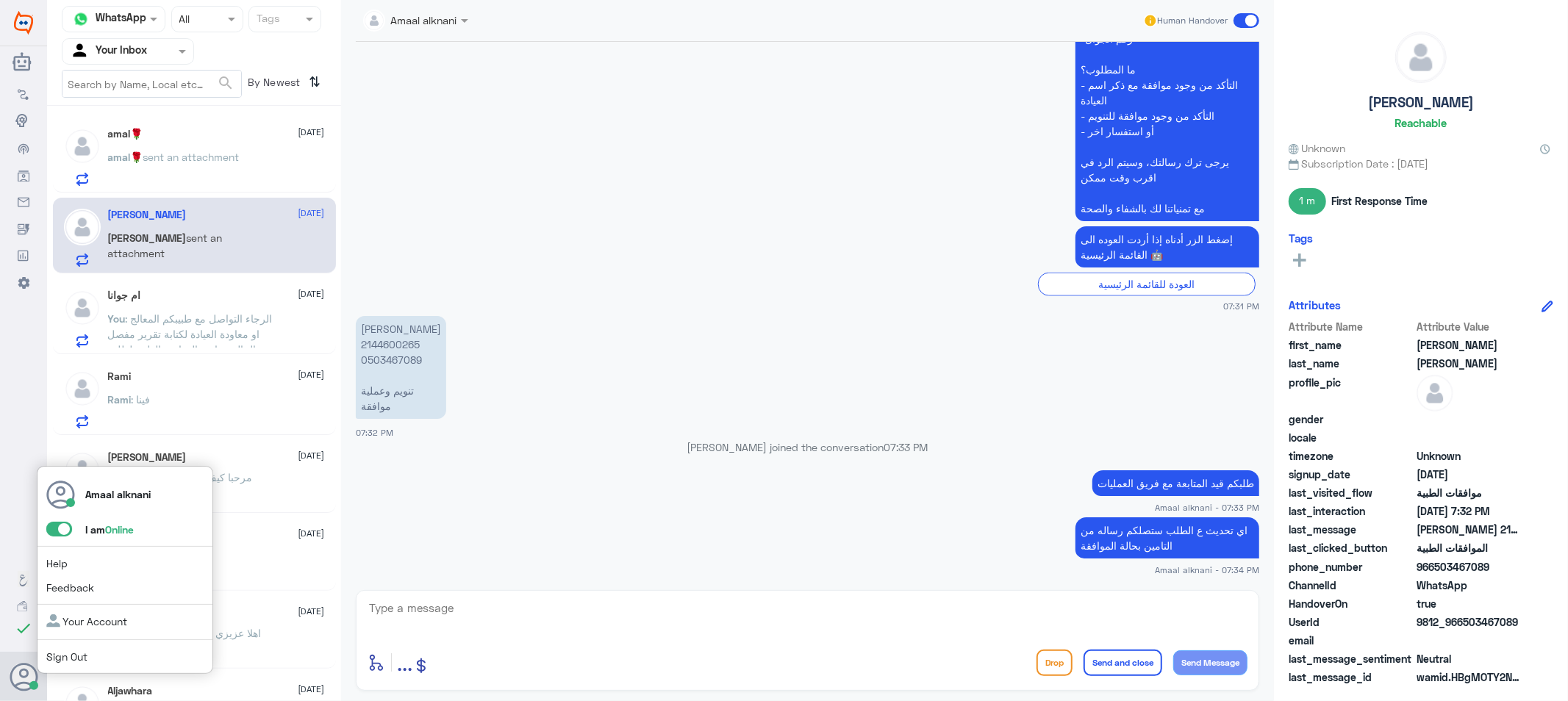
click at [55, 530] on span at bounding box center [59, 529] width 26 height 14
click at [0, 0] on input "checkbox" at bounding box center [0, 0] width 0 height 0
click at [59, 662] on span "Sign Out" at bounding box center [91, 656] width 90 height 15
click at [16, 680] on icon at bounding box center [24, 677] width 29 height 29
click at [65, 655] on link "Sign Out" at bounding box center [67, 656] width 41 height 12
